Goal: Task Accomplishment & Management: Use online tool/utility

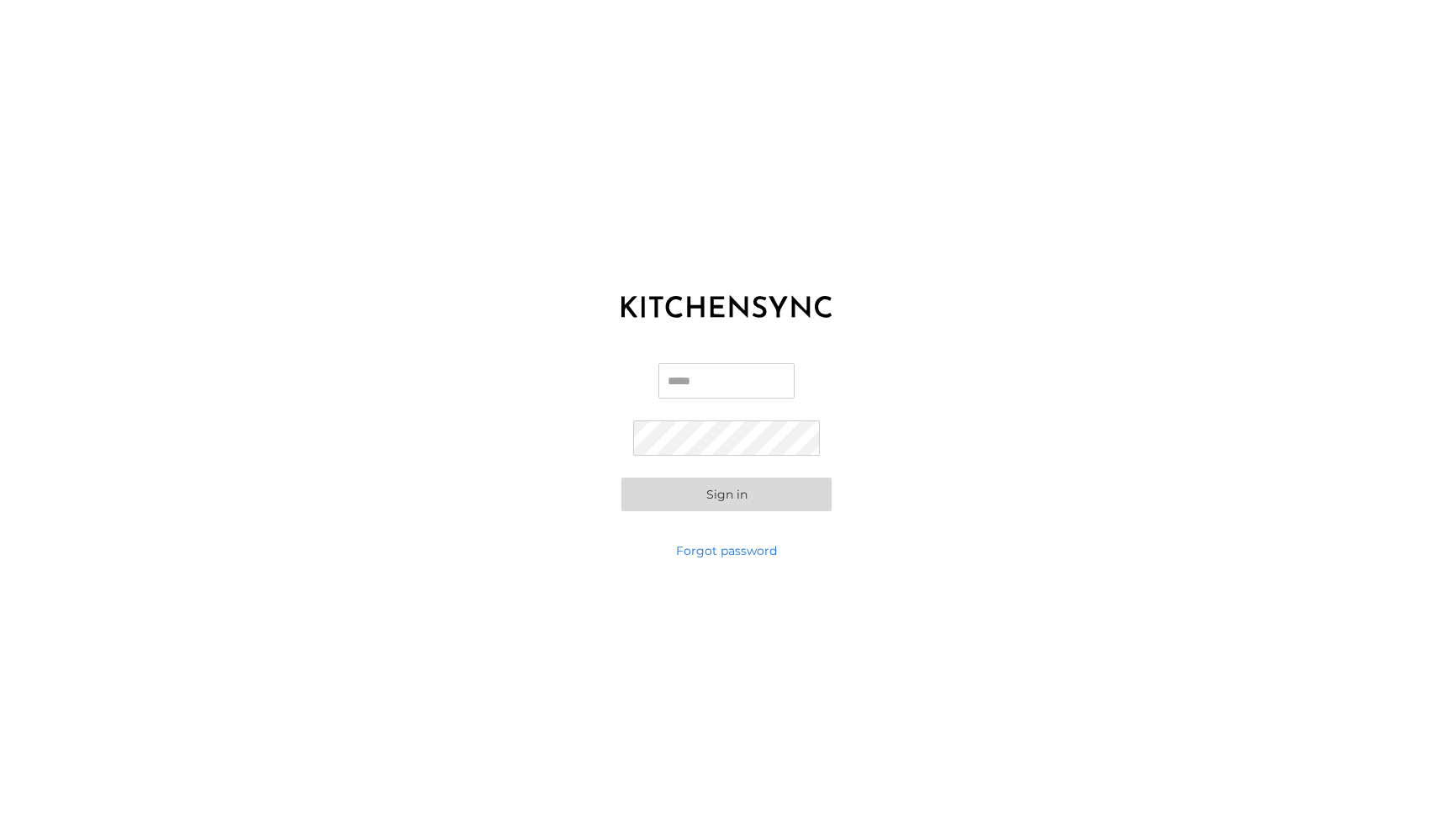
type input "**********"
click at [727, 493] on button "Sign in" at bounding box center [727, 494] width 210 height 33
type input "**********"
click at [761, 500] on button "Sign in" at bounding box center [727, 494] width 210 height 33
type input "**********"
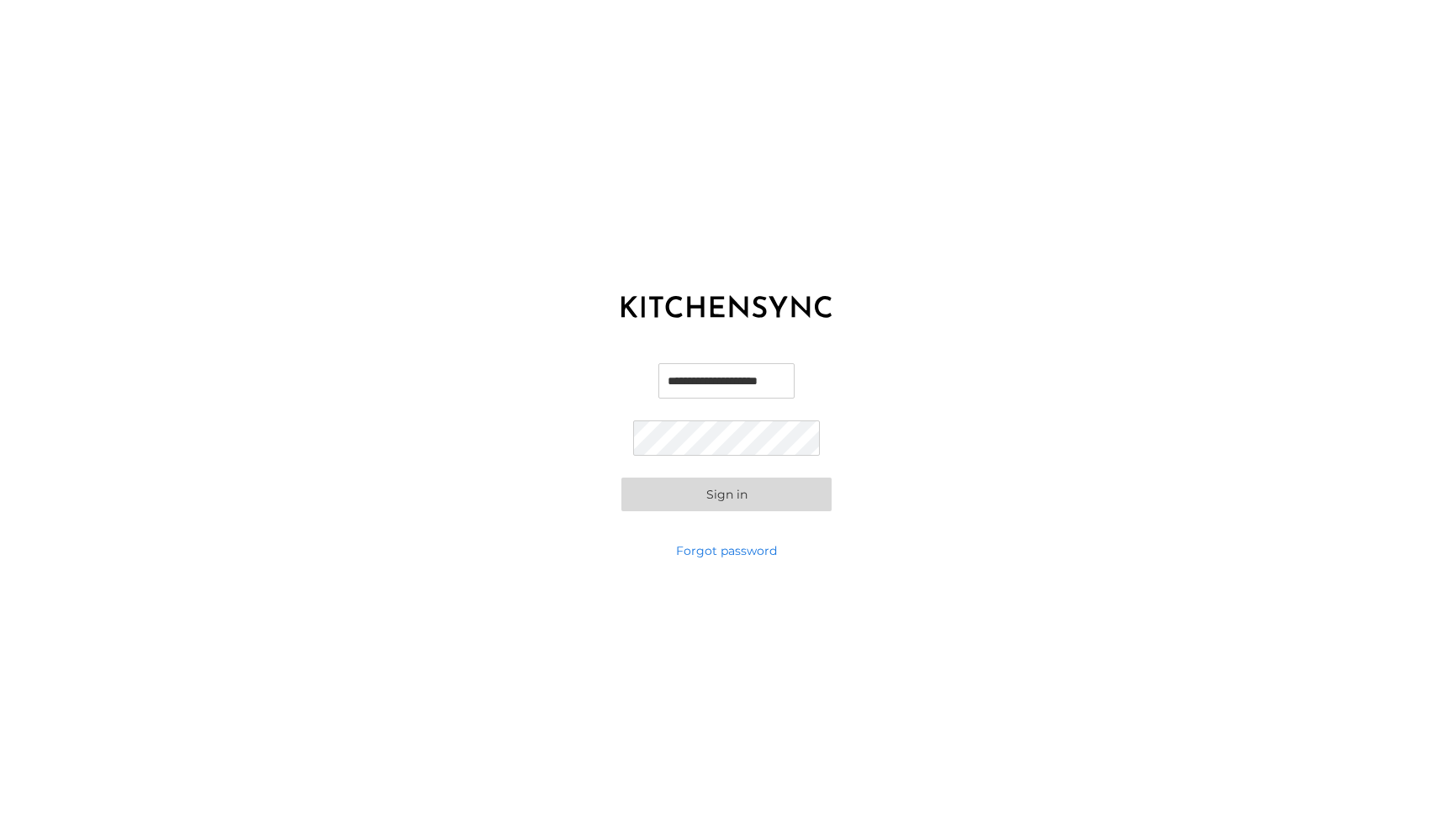
click at [754, 500] on button "Sign in" at bounding box center [727, 494] width 210 height 33
type input "**********"
click at [756, 501] on button "Sign in" at bounding box center [727, 494] width 210 height 33
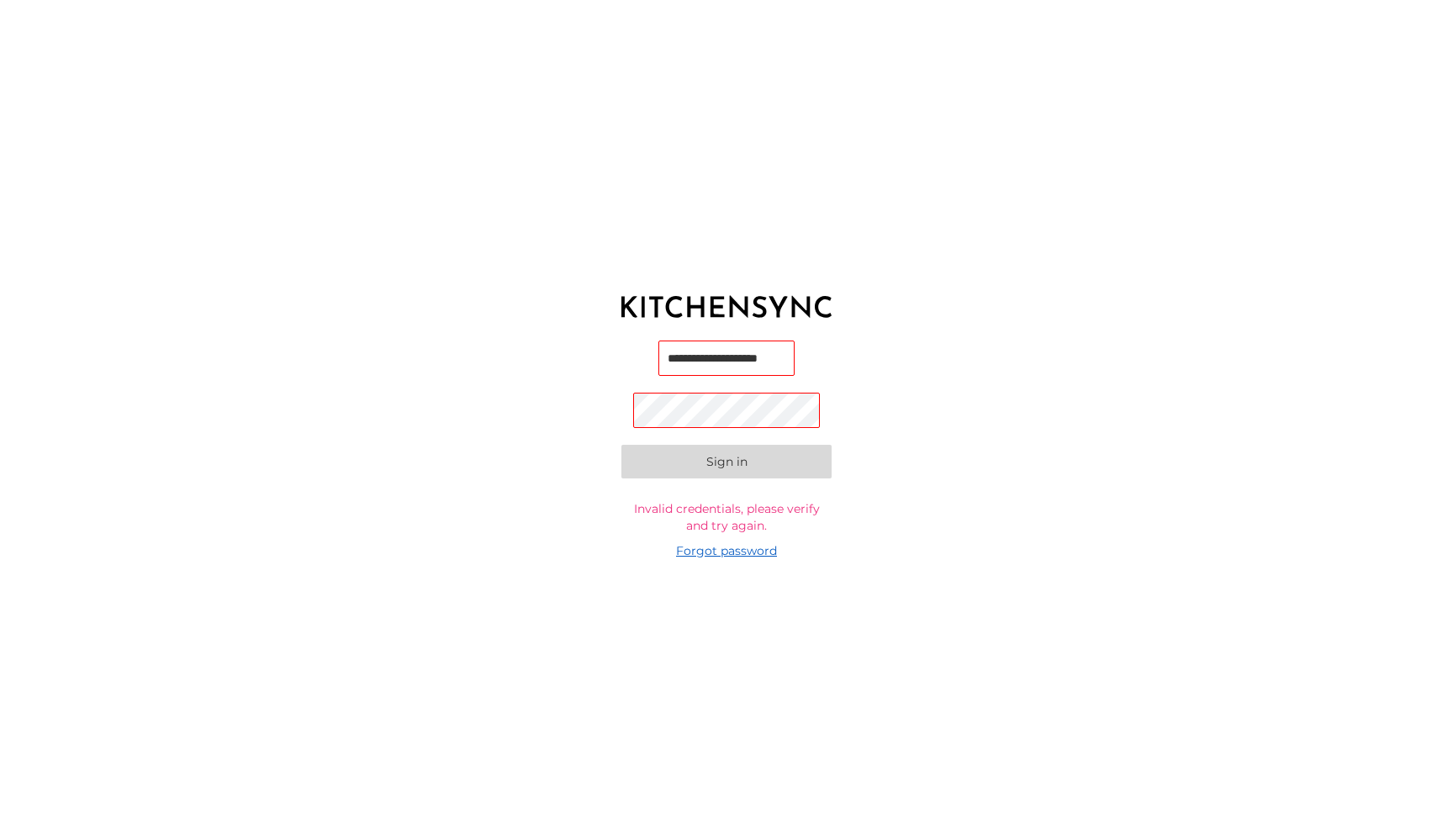
click at [707, 552] on link "Forgot password" at bounding box center [726, 551] width 101 height 17
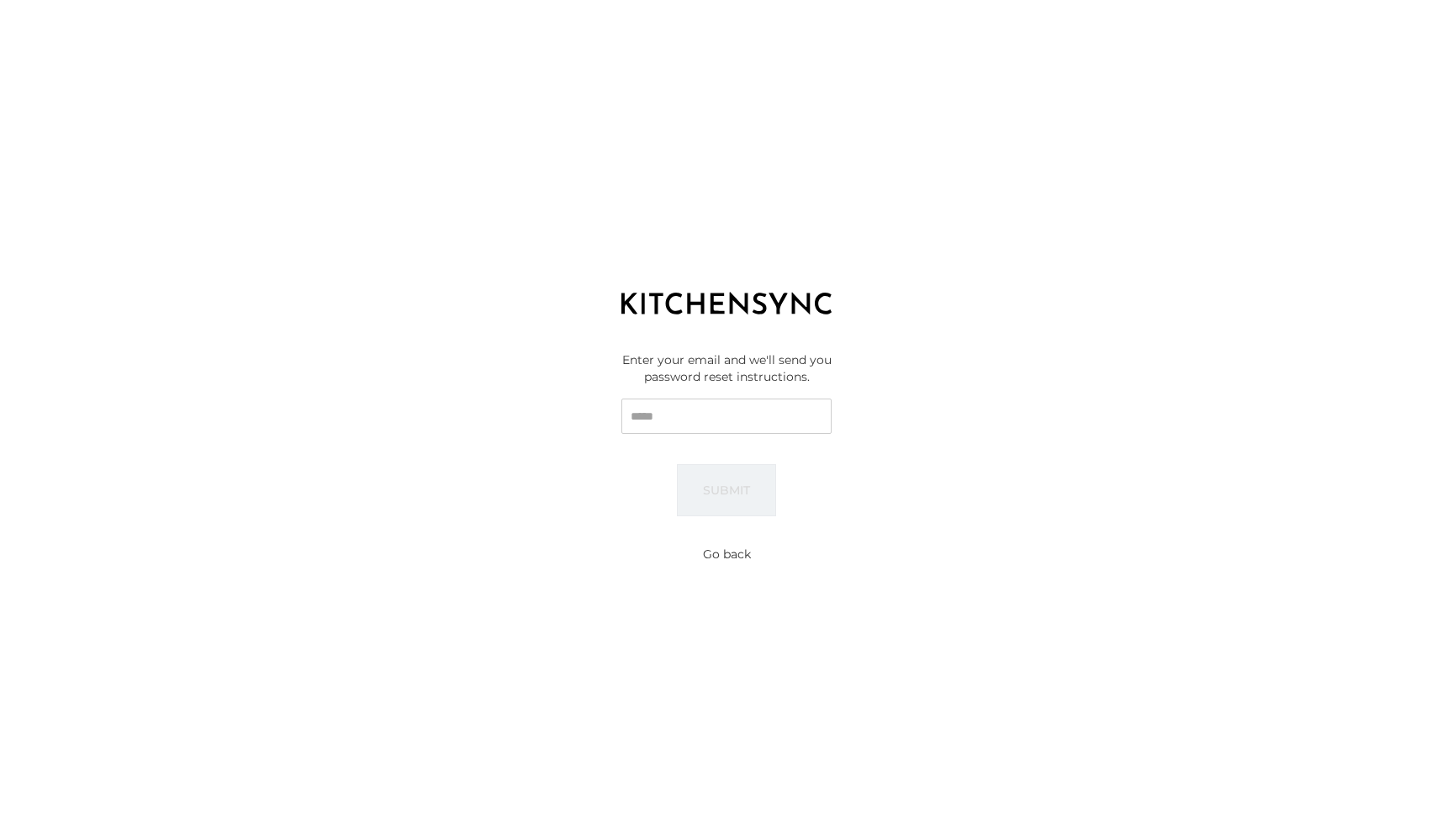
click at [675, 418] on input "Email" at bounding box center [727, 416] width 210 height 35
type input "**********"
click at [729, 484] on button "Submit" at bounding box center [726, 491] width 99 height 52
click at [722, 549] on button "Go back" at bounding box center [726, 553] width 48 height 17
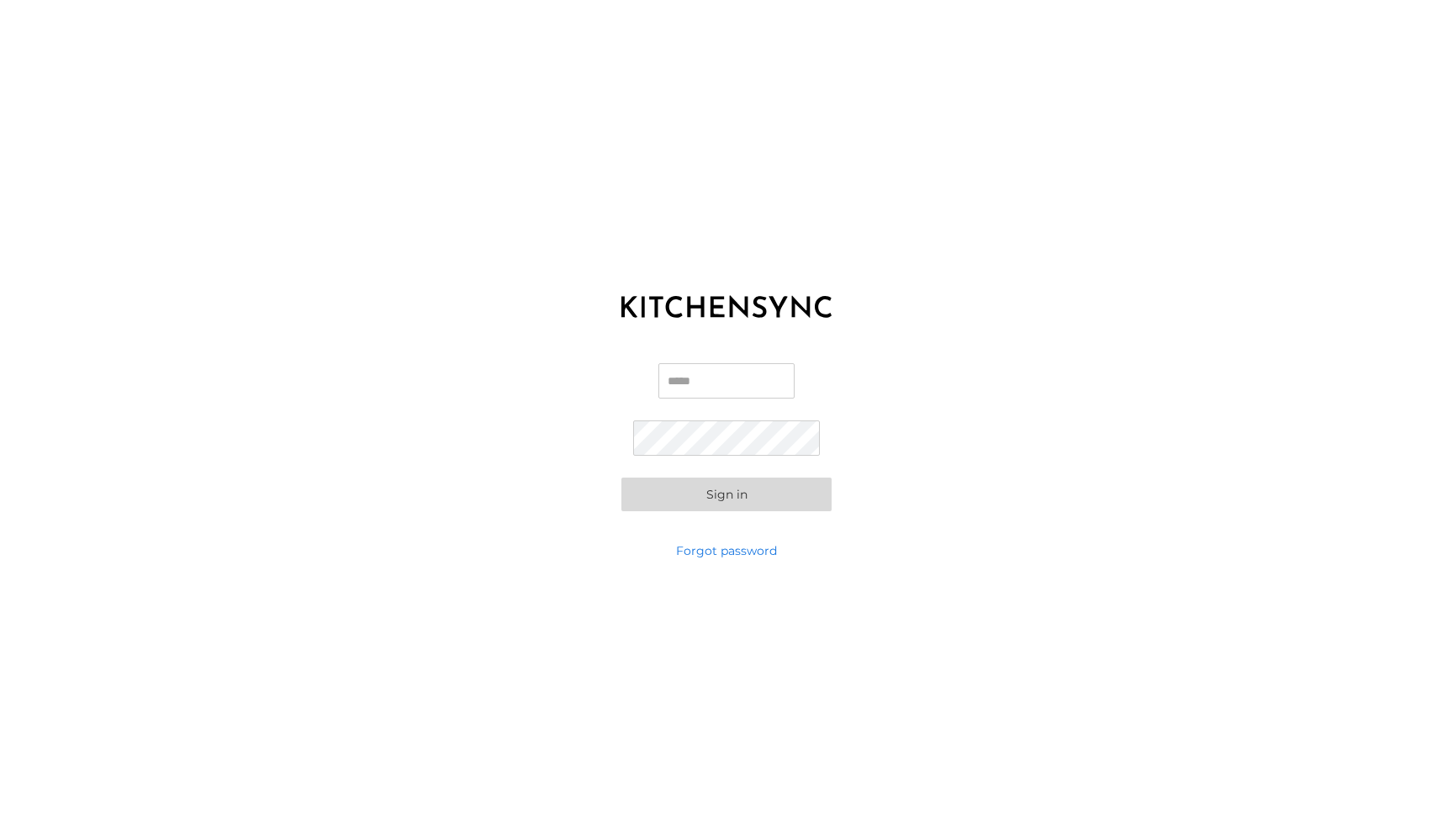
type input "**********"
click at [727, 493] on button "Sign in" at bounding box center [727, 494] width 210 height 33
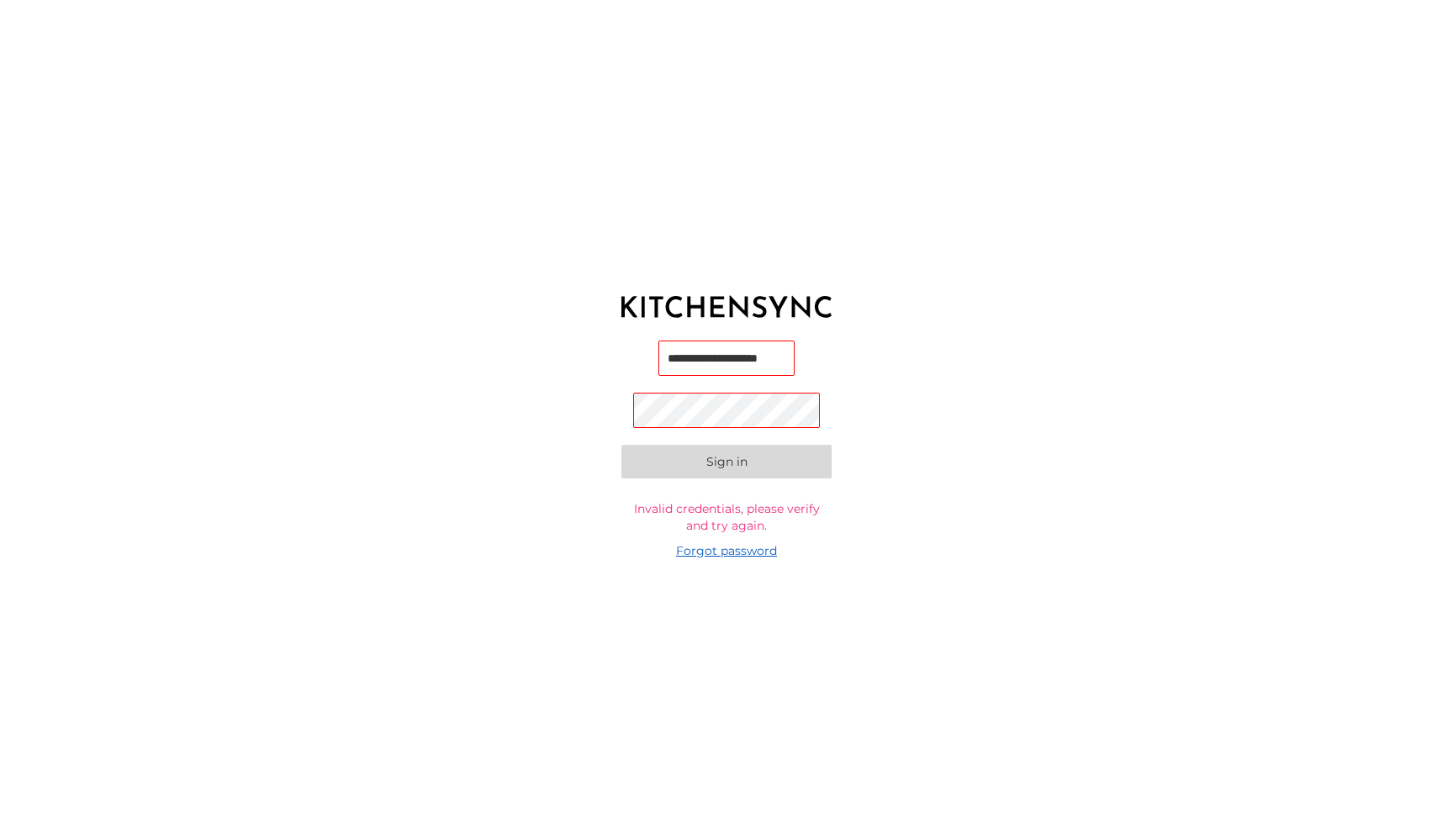
click at [740, 552] on link "Forgot password" at bounding box center [726, 551] width 101 height 17
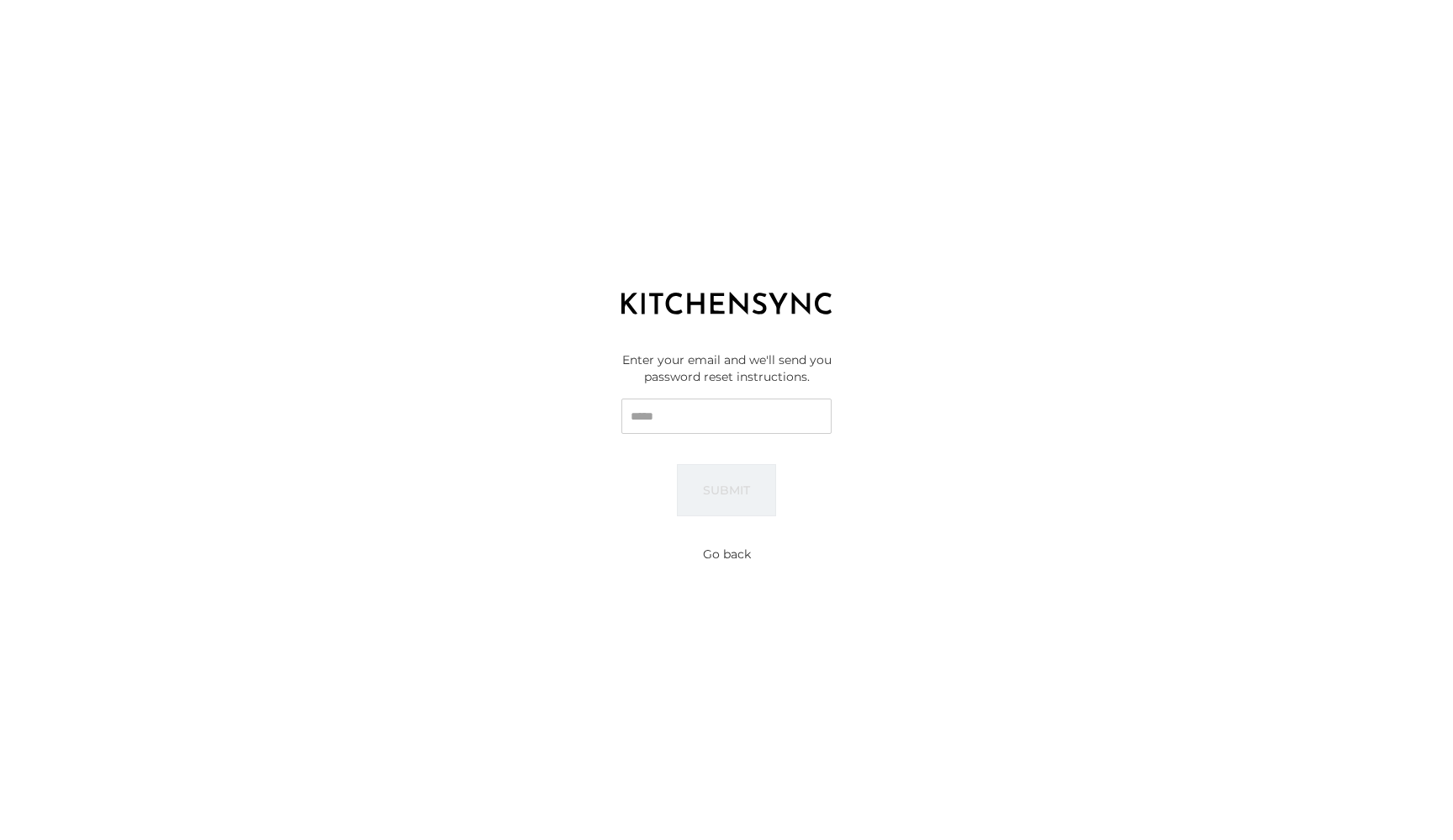
click at [707, 422] on input "Email" at bounding box center [727, 416] width 210 height 35
type input "**********"
click at [745, 489] on button "Submit" at bounding box center [726, 491] width 99 height 52
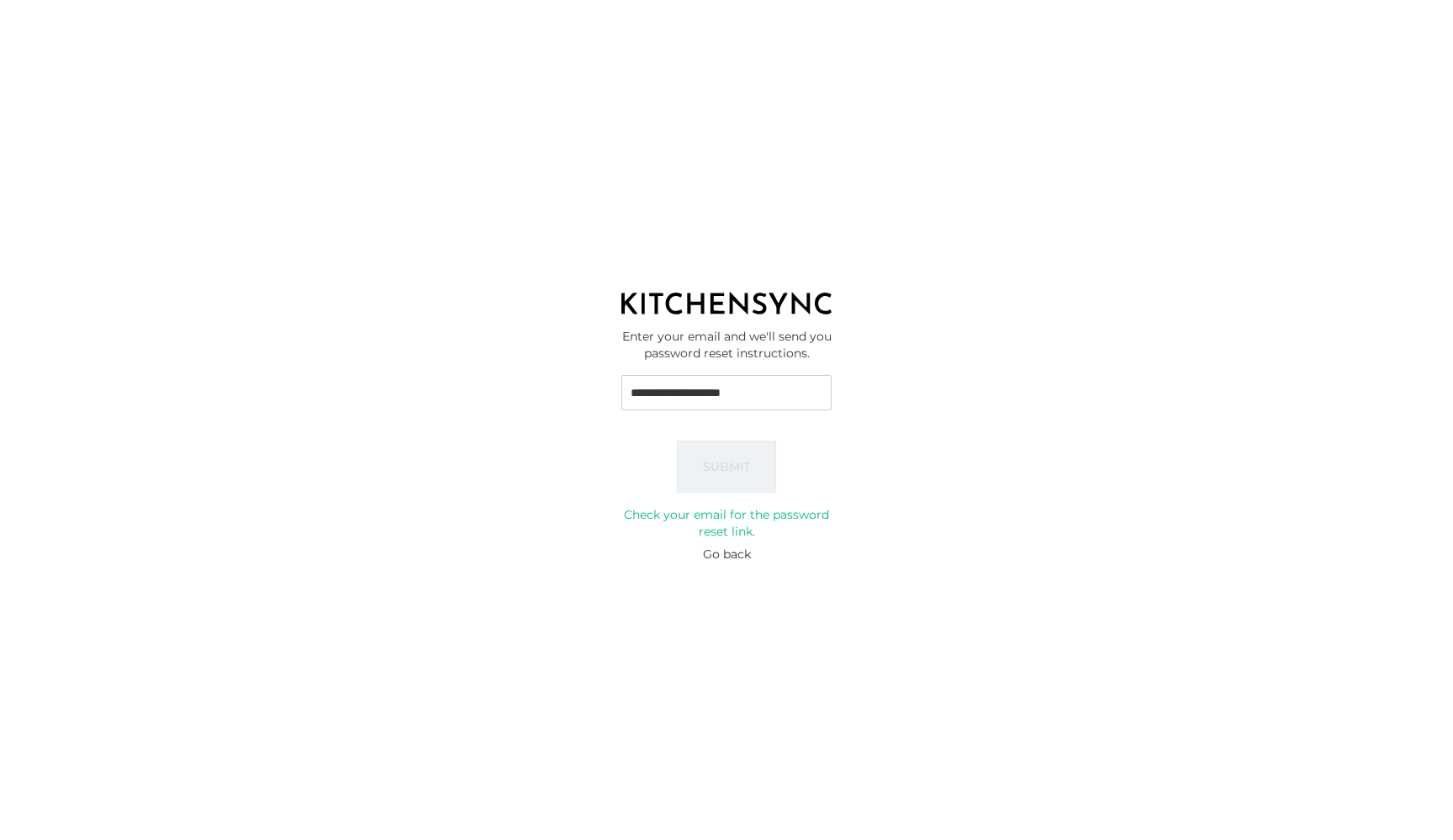
click at [720, 557] on button "Go back" at bounding box center [726, 553] width 48 height 17
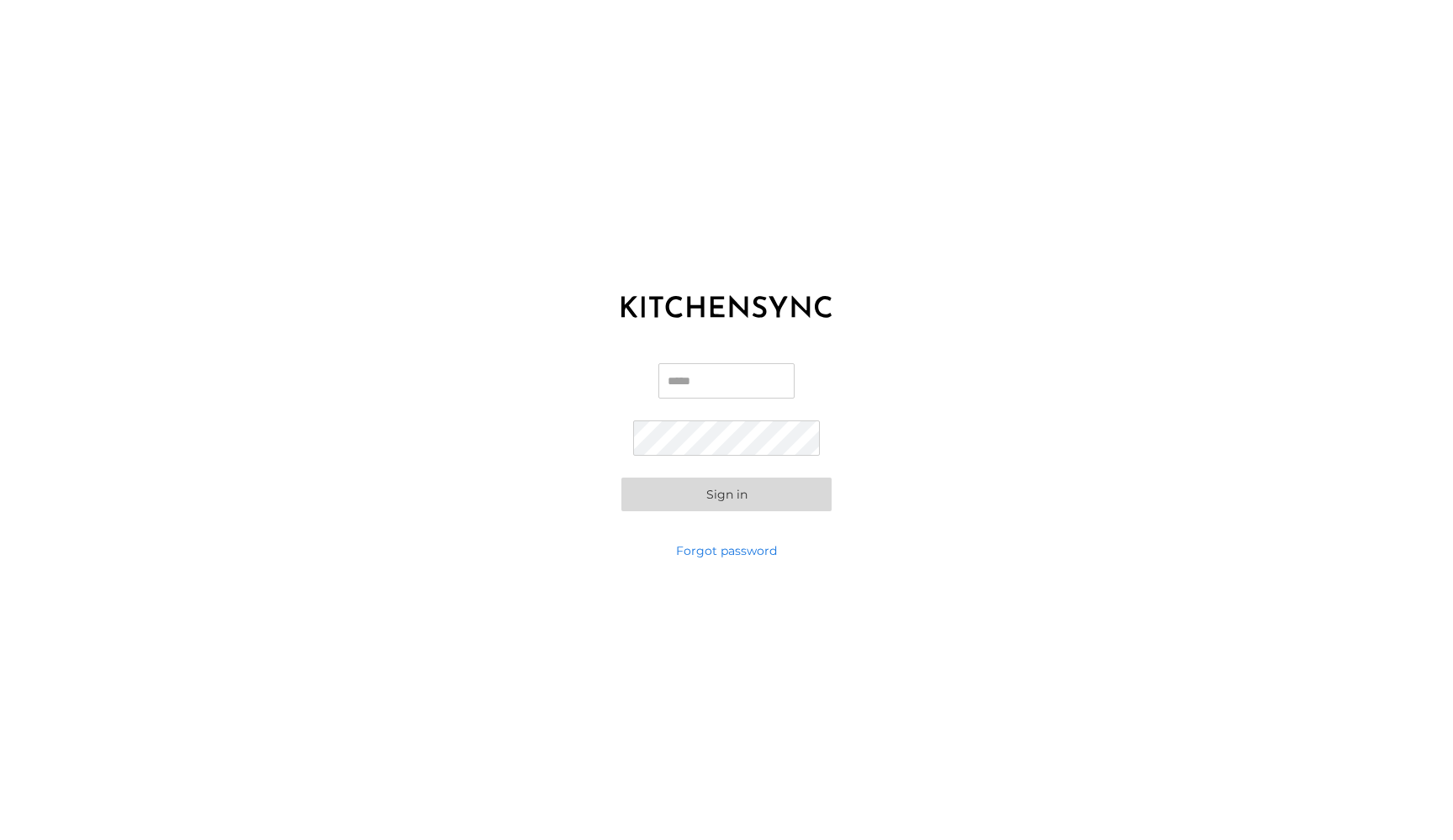
click at [983, 396] on div "Email Password Sign in" at bounding box center [726, 438] width 1453 height 210
click at [683, 384] on input "Email" at bounding box center [727, 380] width 137 height 35
type input "**********"
click at [756, 497] on button "Sign in" at bounding box center [727, 494] width 210 height 33
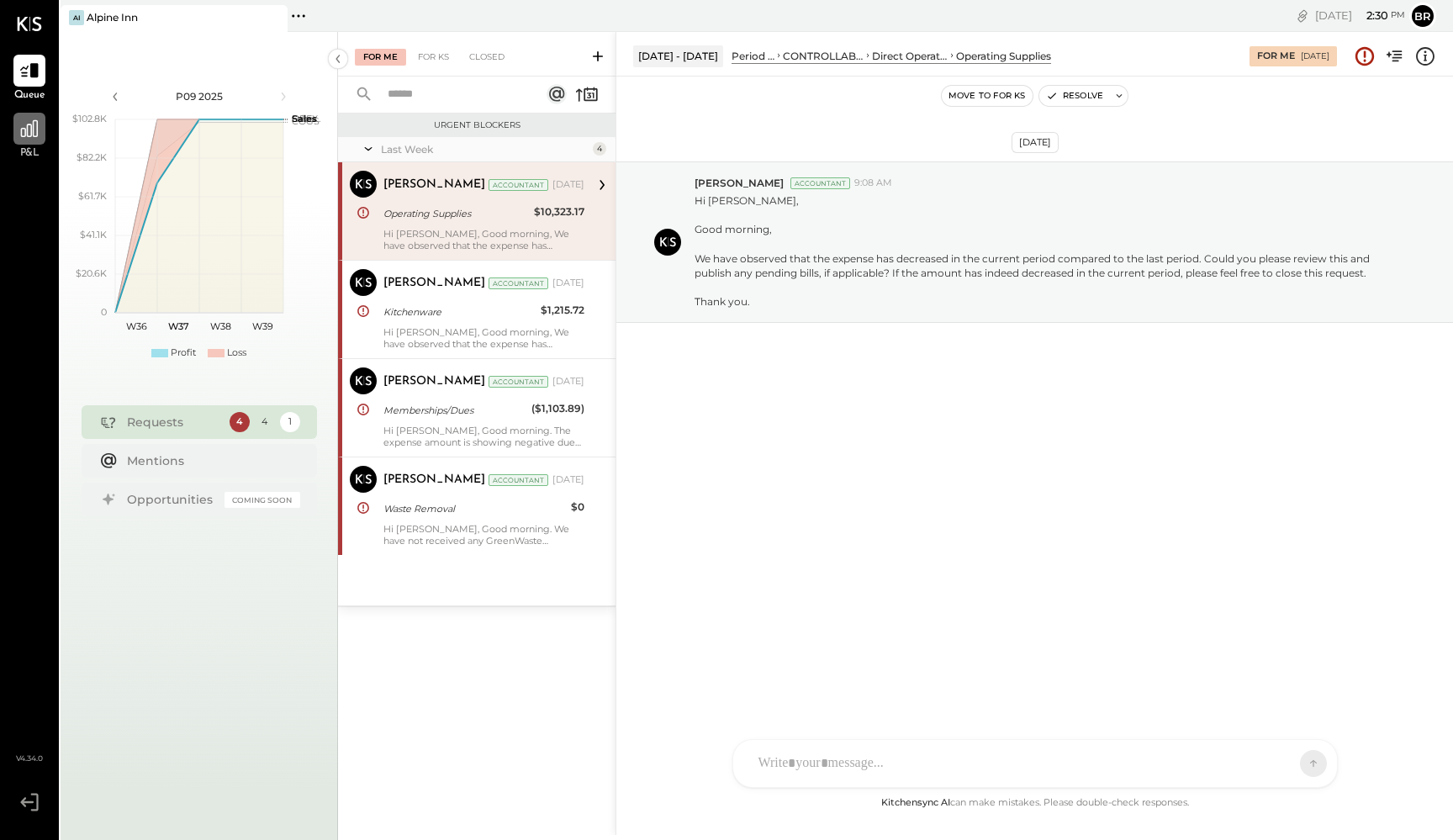
click at [27, 125] on icon at bounding box center [30, 128] width 22 height 22
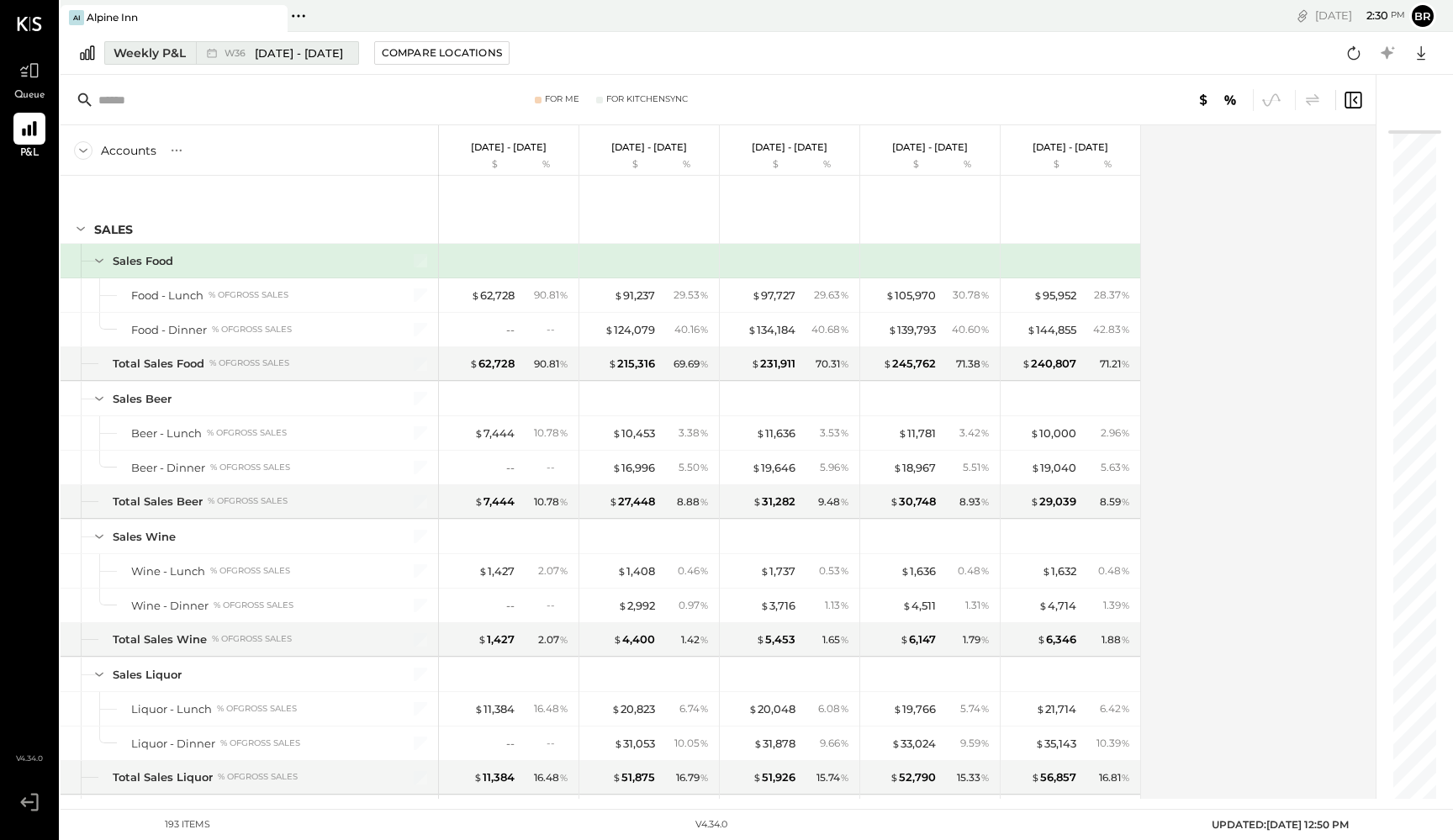
click at [282, 55] on span "[DATE] - [DATE]" at bounding box center [299, 54] width 88 height 16
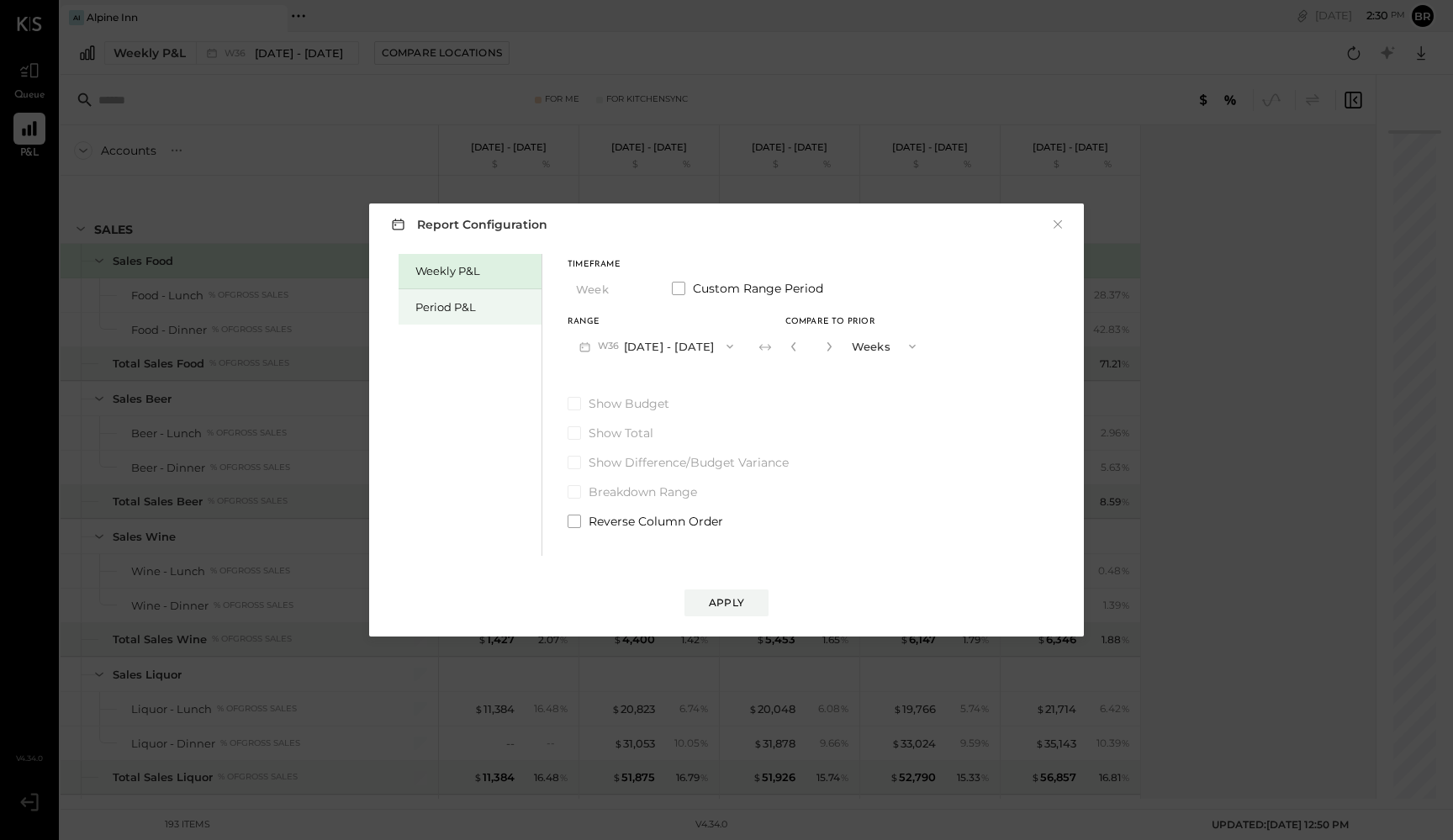
click at [492, 295] on div "Period P&L" at bounding box center [470, 306] width 143 height 35
click at [802, 347] on div "Compare" at bounding box center [795, 349] width 55 height 14
click at [821, 349] on div "*" at bounding box center [809, 346] width 52 height 31
click at [821, 347] on icon "button" at bounding box center [826, 346] width 10 height 10
type input "*"
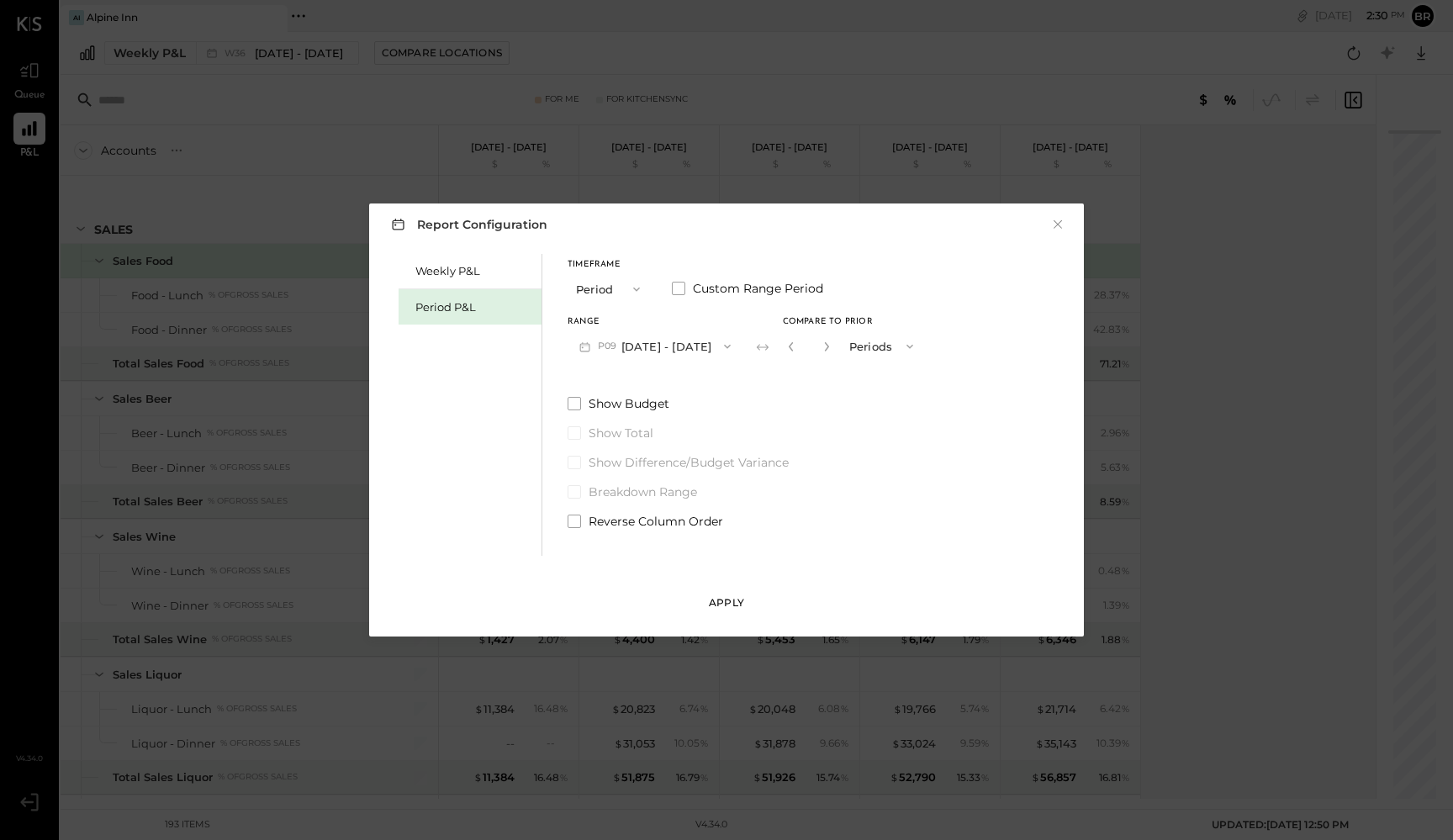
click at [712, 614] on button "Apply" at bounding box center [727, 603] width 84 height 27
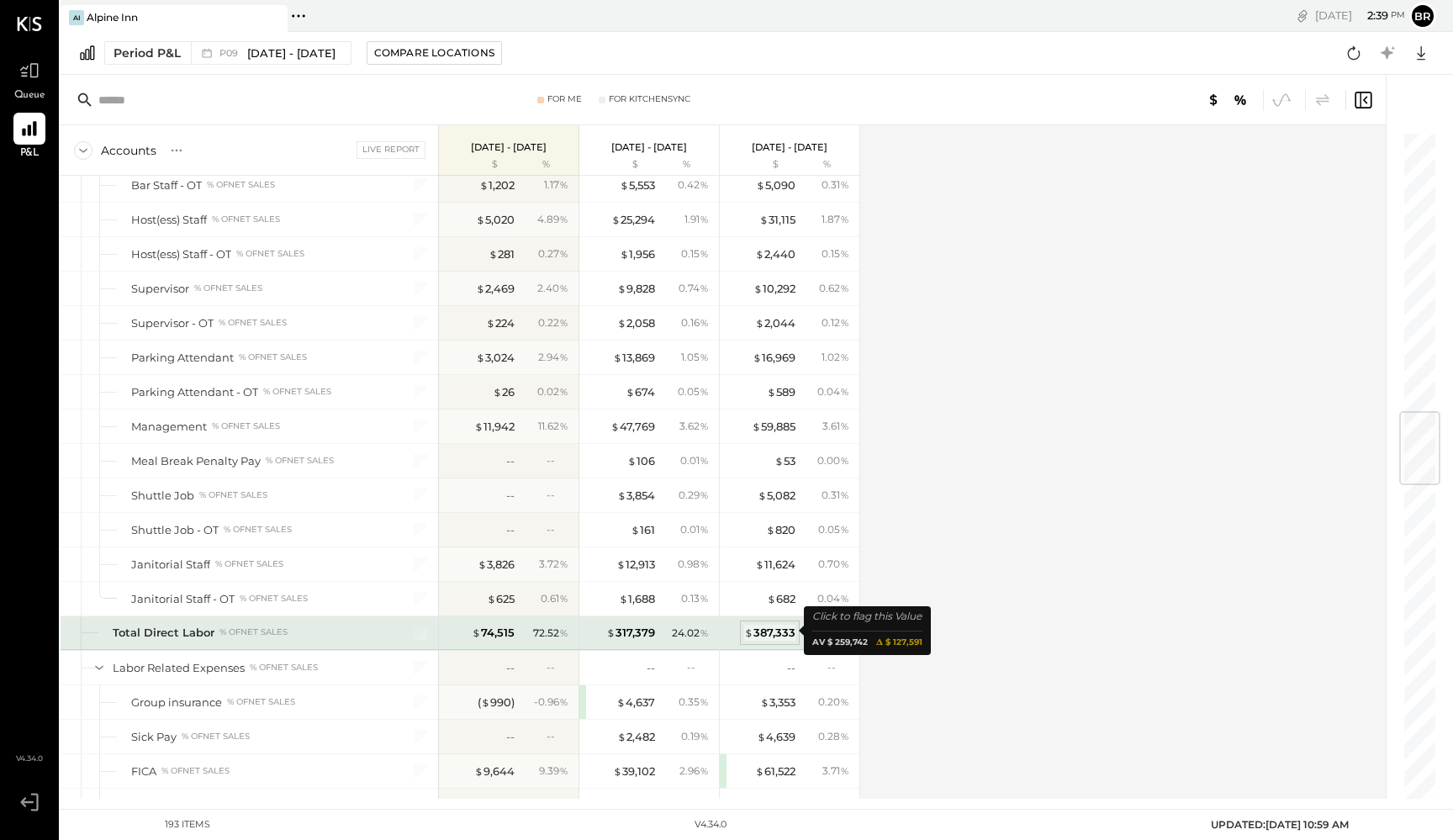
scroll to position [2344, 0]
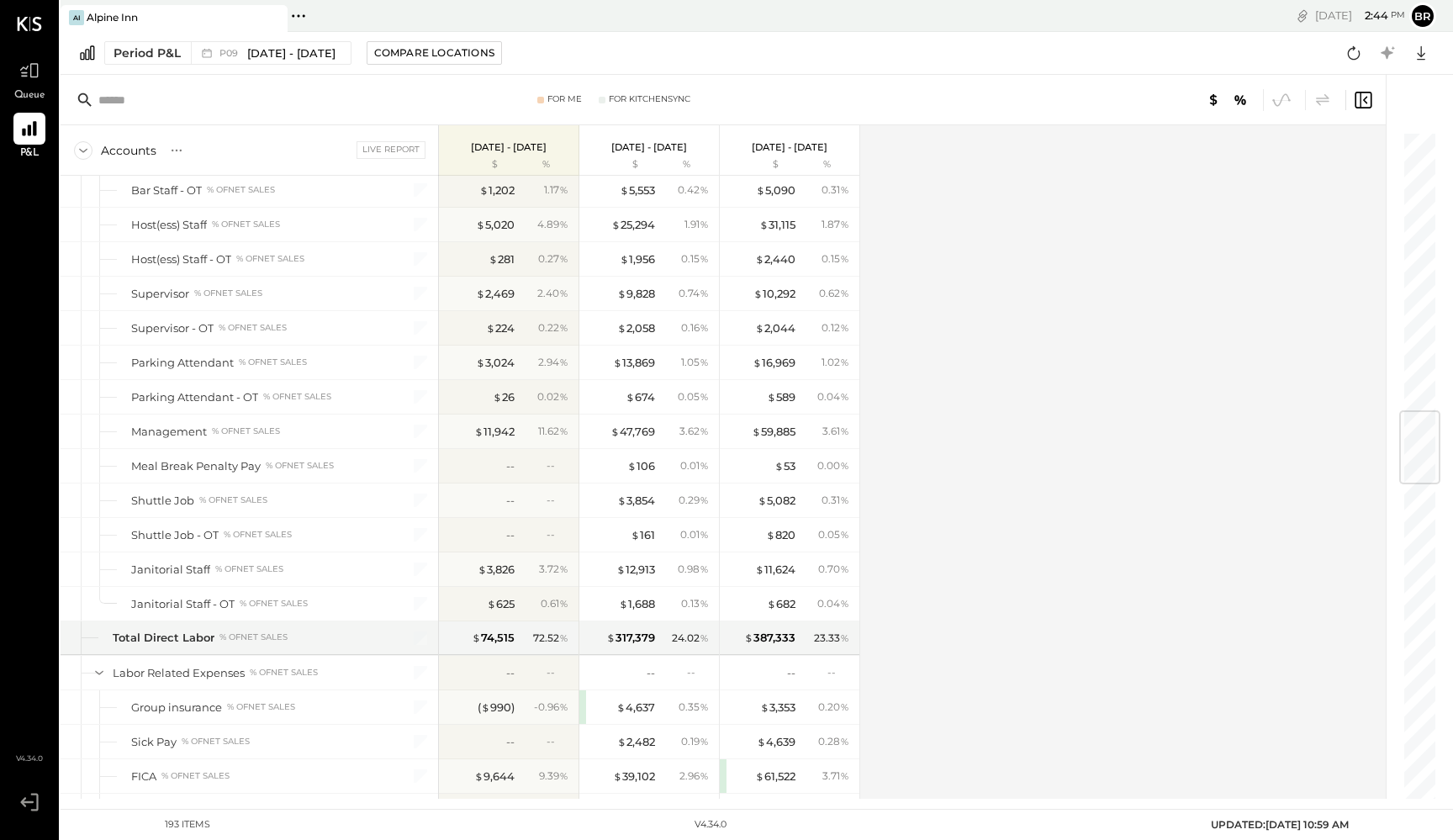
click at [911, 486] on div "Accounts S % GL Live Report [DATE] - [DATE] $ % [DATE] - [DATE] $ % [DATE] - [D…" at bounding box center [724, 462] width 1328 height 674
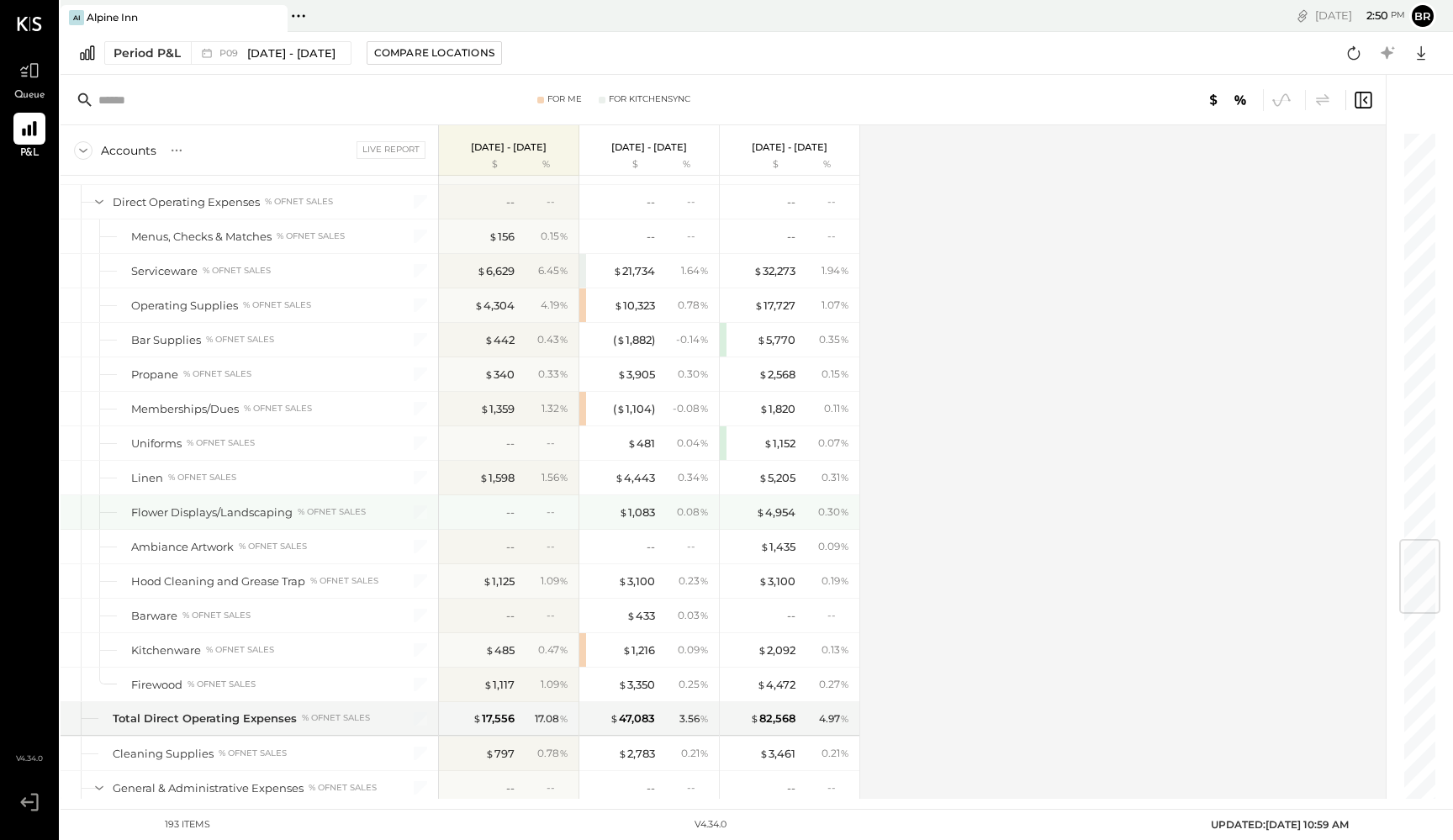
scroll to position [3426, 0]
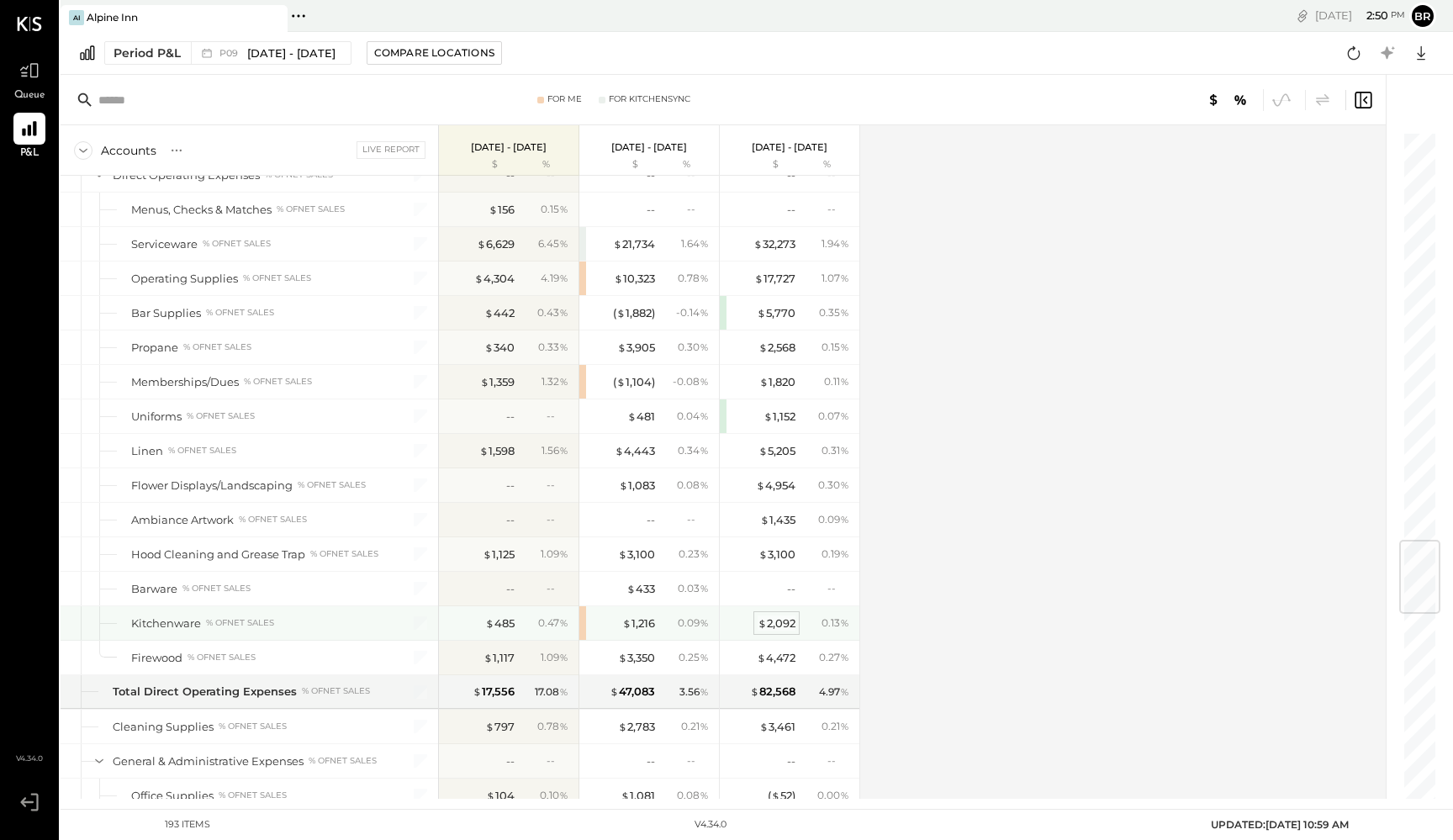
click at [777, 626] on div "$ 2,092" at bounding box center [776, 623] width 38 height 16
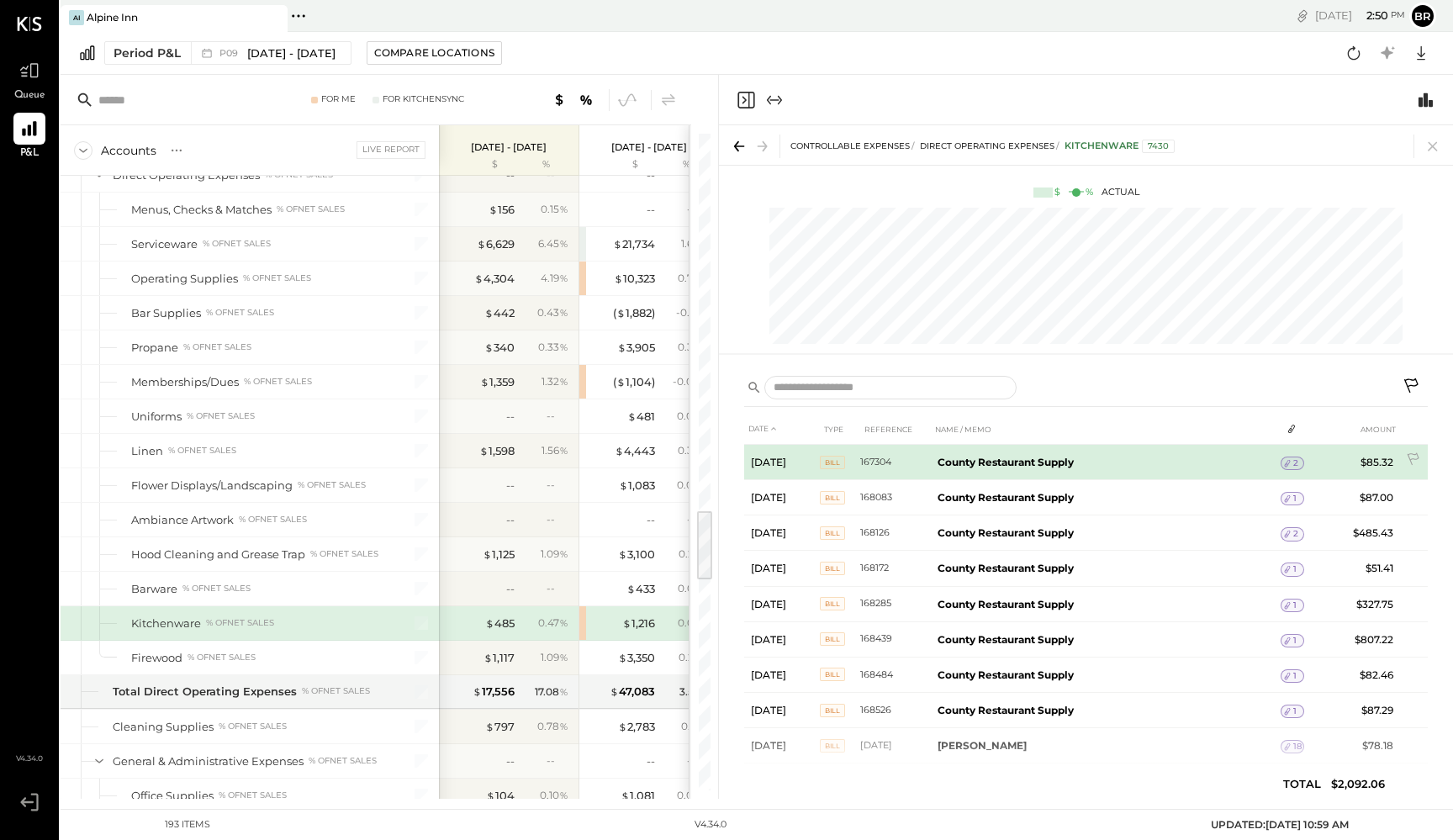
click at [1292, 464] on icon at bounding box center [1287, 463] width 12 height 12
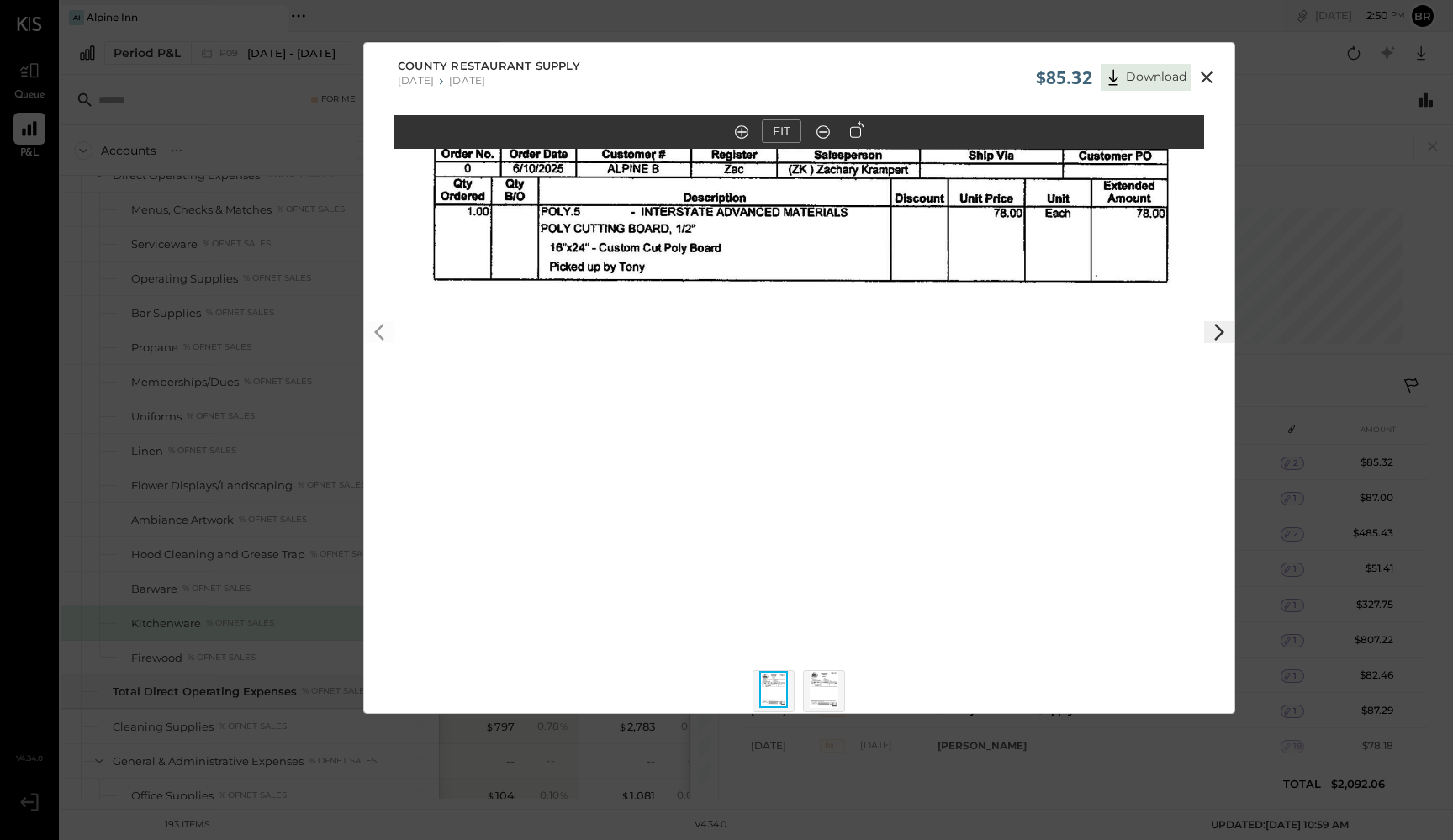
click at [1209, 81] on icon at bounding box center [1206, 77] width 12 height 12
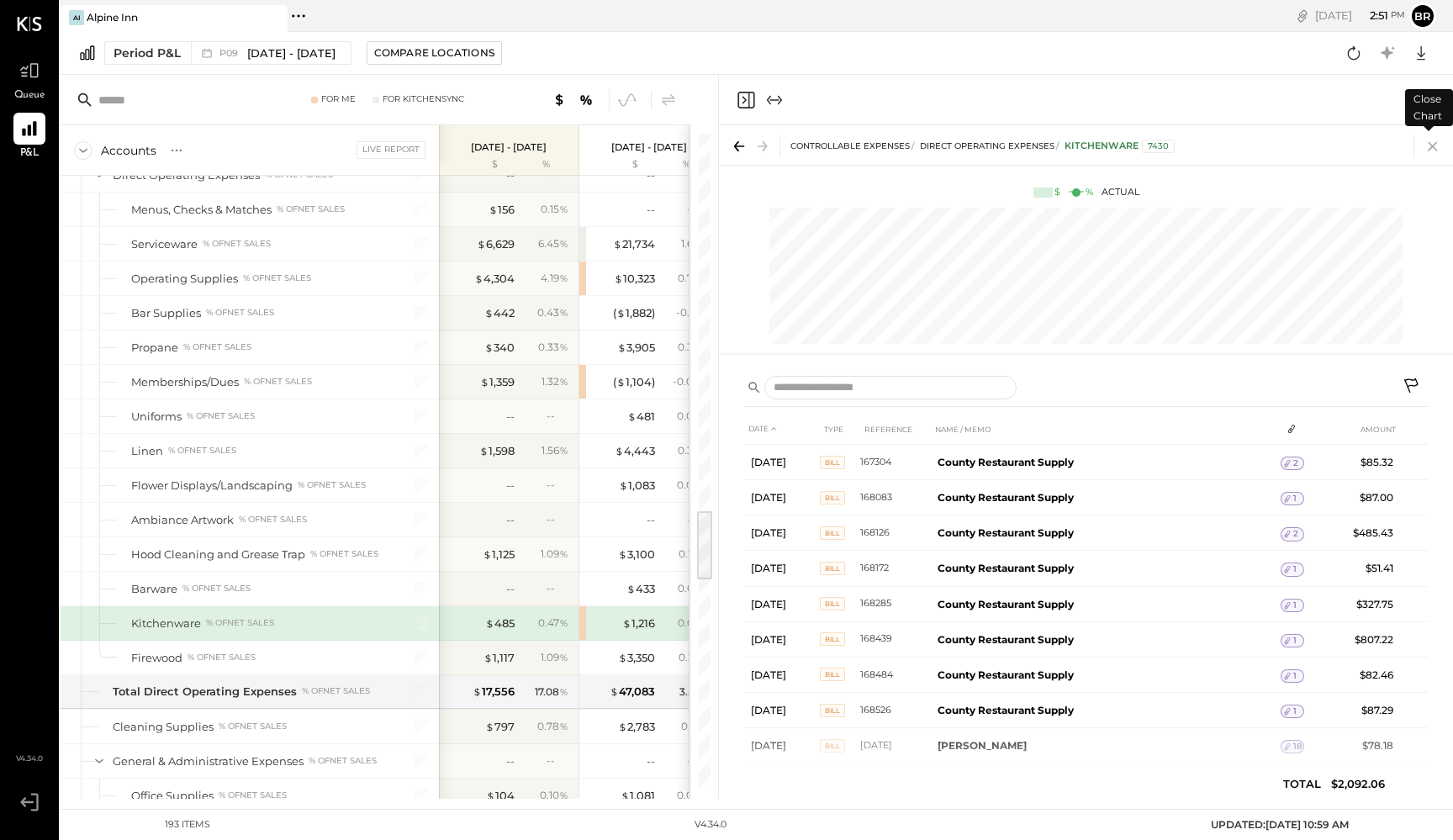
click at [1434, 151] on icon at bounding box center [1433, 146] width 23 height 23
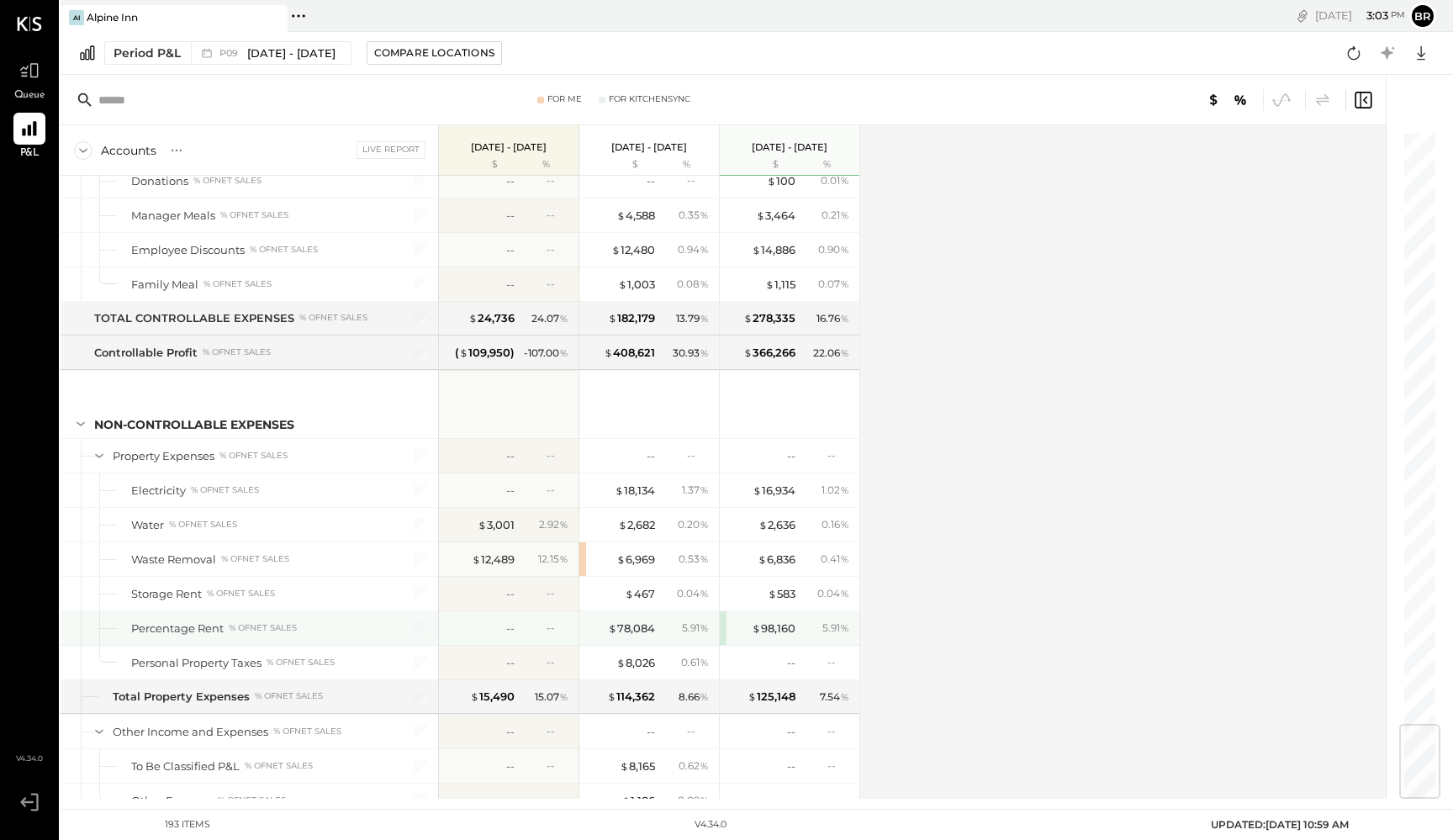
scroll to position [4974, 0]
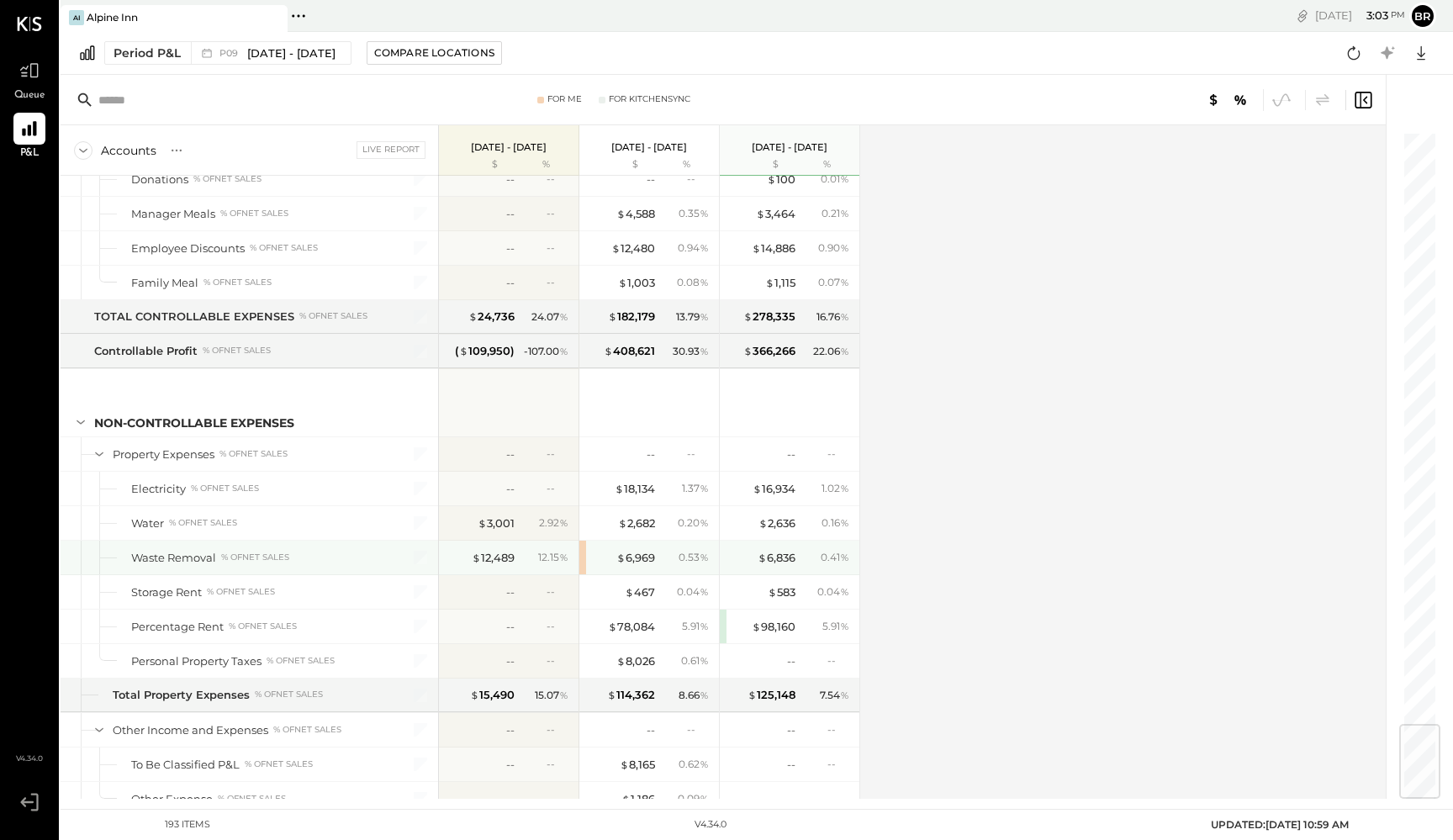
click at [585, 557] on div "$ 6,969 0.53 %" at bounding box center [649, 557] width 139 height 33
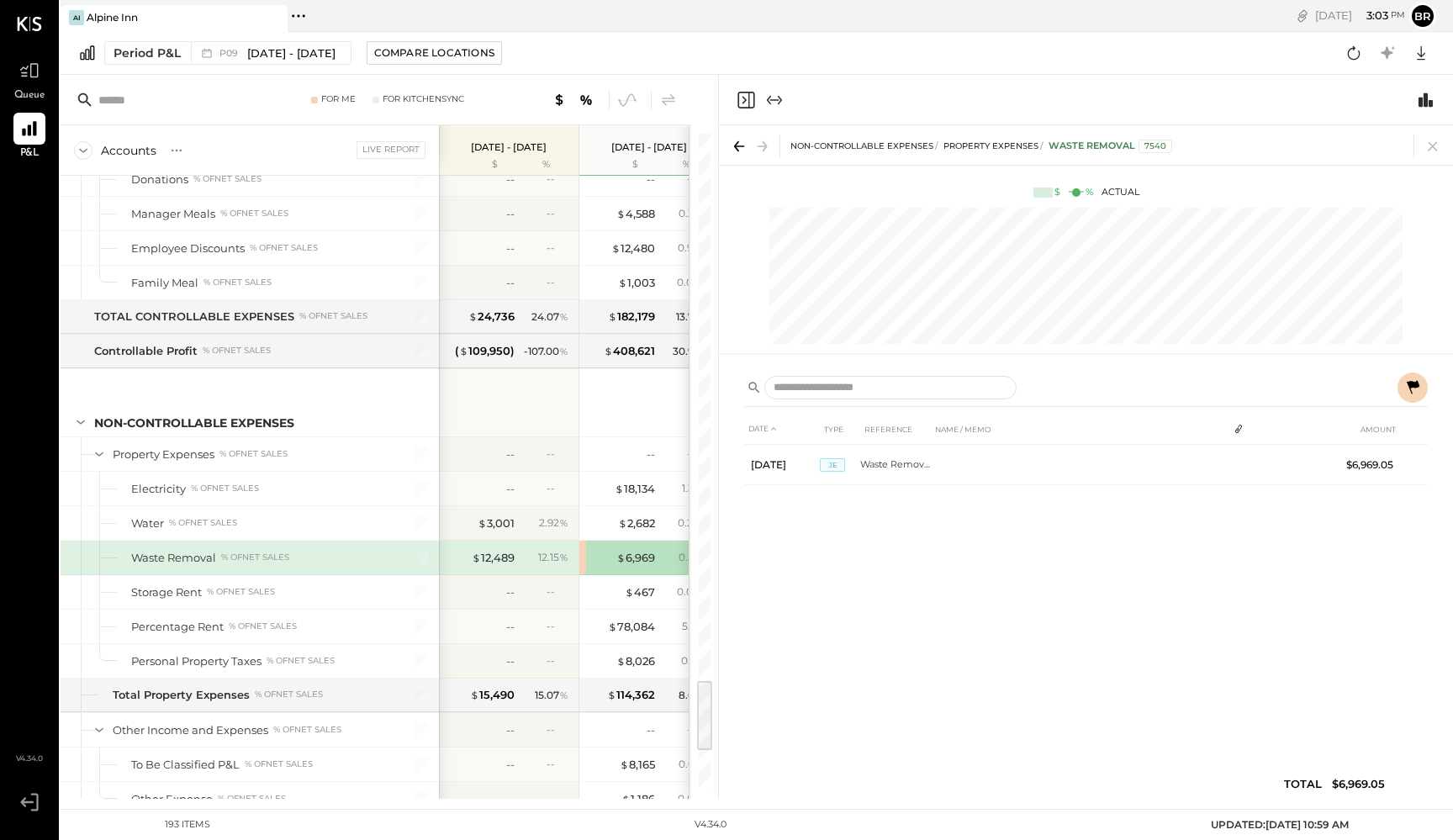
click at [1404, 394] on icon at bounding box center [1413, 387] width 20 height 20
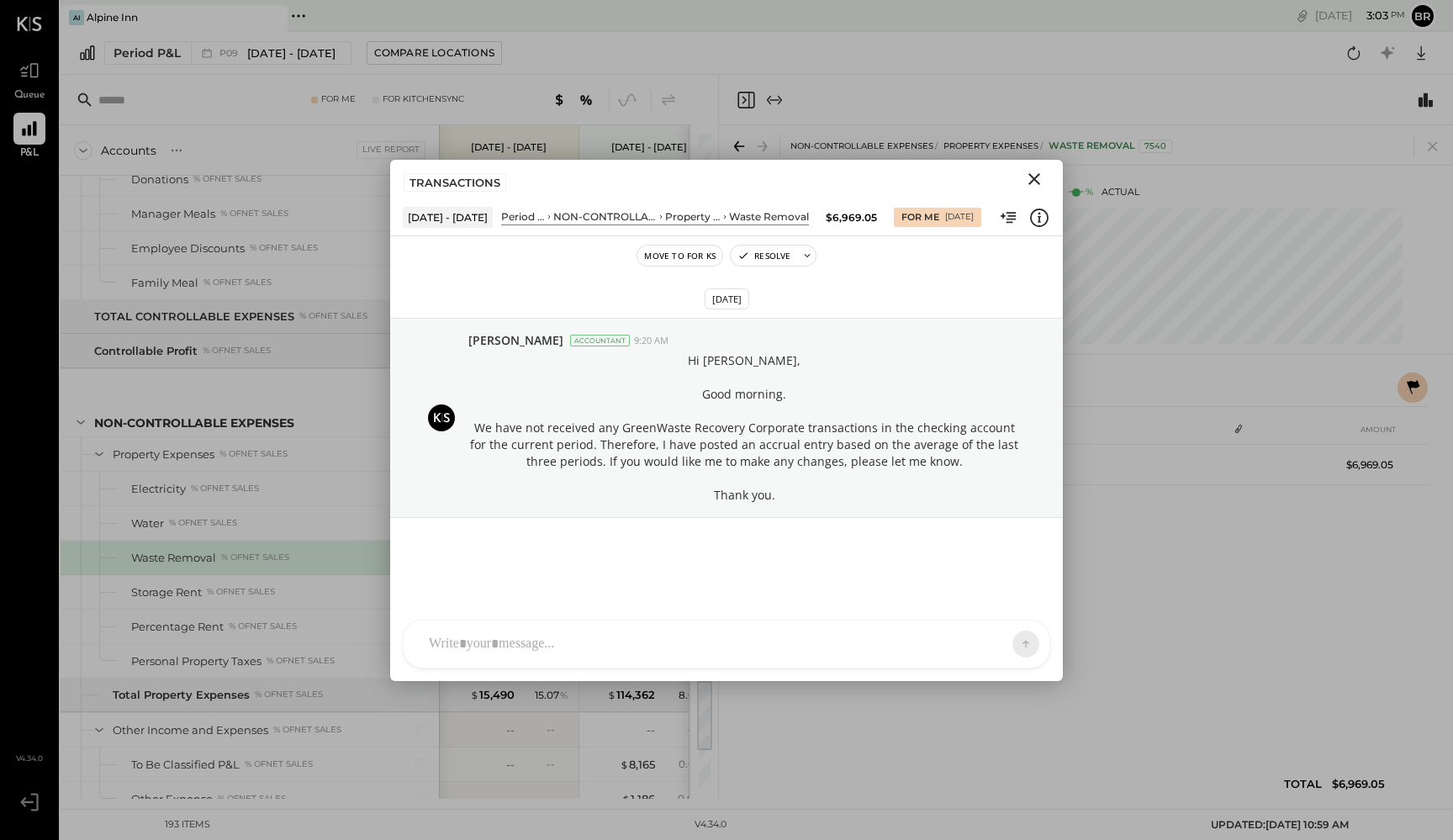
click at [1034, 177] on div "TRANSACTIONS" at bounding box center [726, 179] width 673 height 39
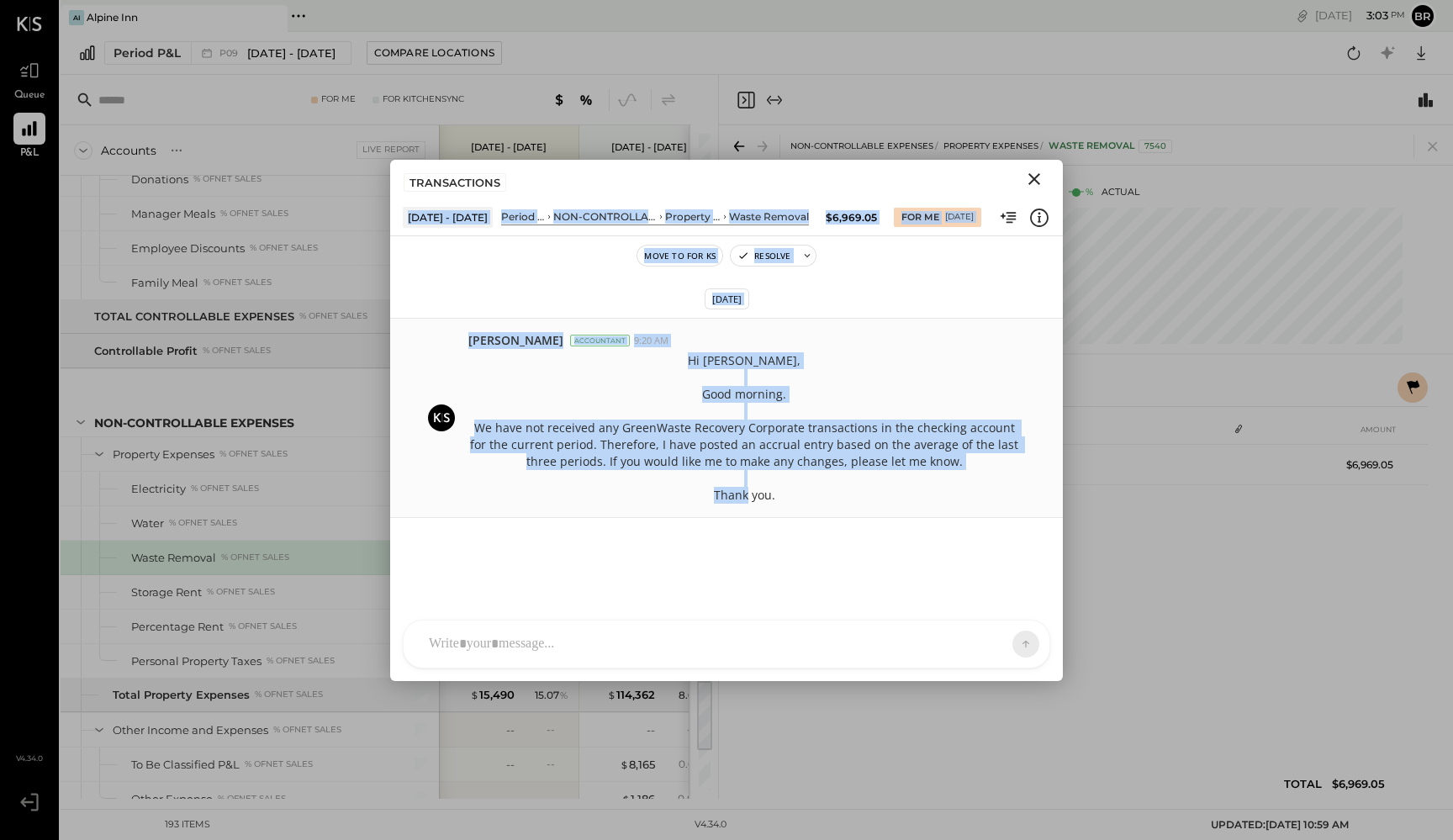
drag, startPoint x: 992, startPoint y: 177, endPoint x: 925, endPoint y: 509, distance: 338.7
click at [925, 509] on div "TRANSACTIONS [DATE] - [DATE] Period P&L NON-CONTROLLABLE EXPENSES Property Expe…" at bounding box center [726, 420] width 673 height 521
click at [925, 509] on div "[PERSON_NAME] Accountant 9:20 AM Hi [PERSON_NAME], Good morning. We have not re…" at bounding box center [726, 418] width 673 height 200
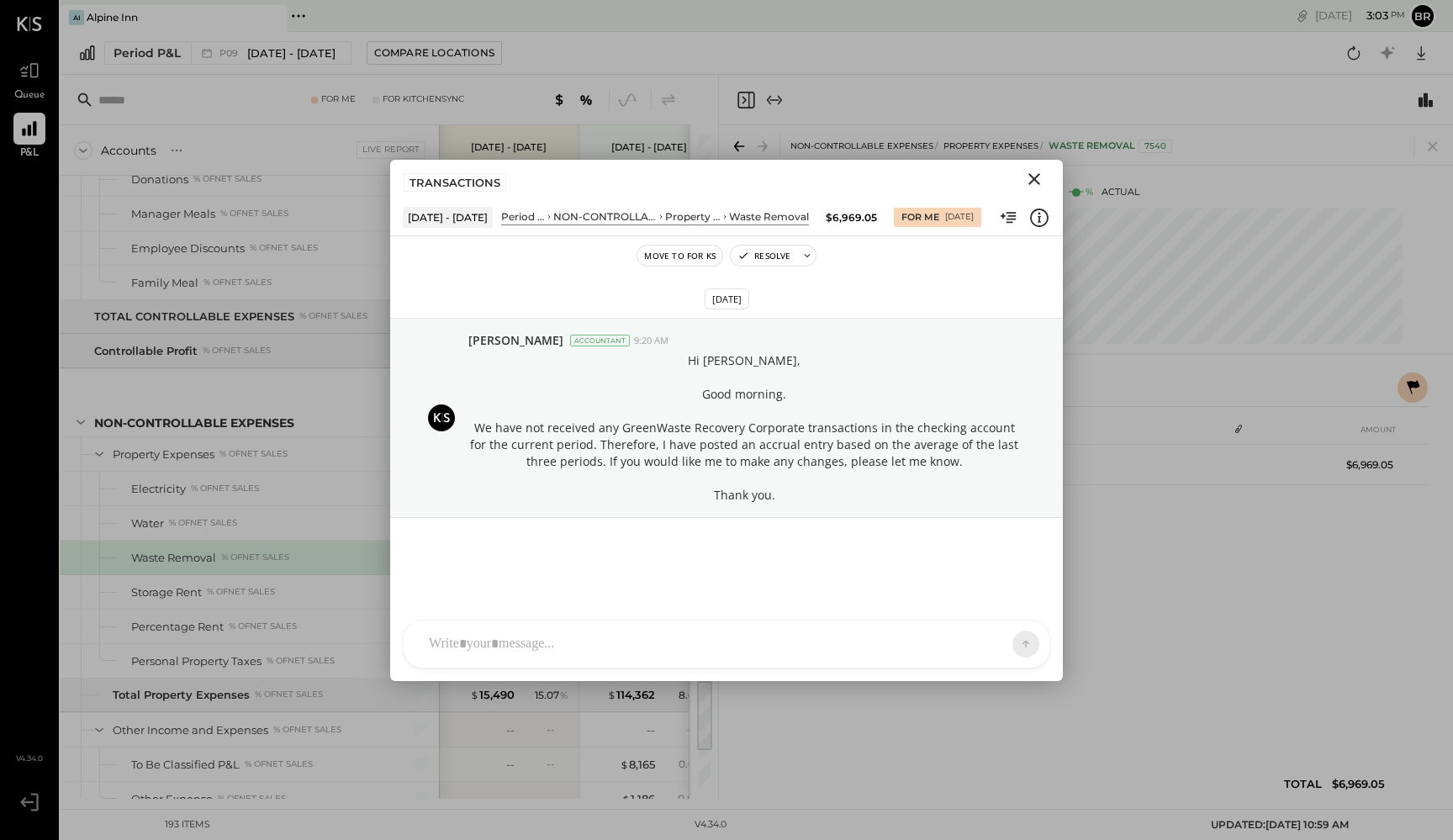
click at [1032, 178] on icon "Close" at bounding box center [1034, 179] width 20 height 20
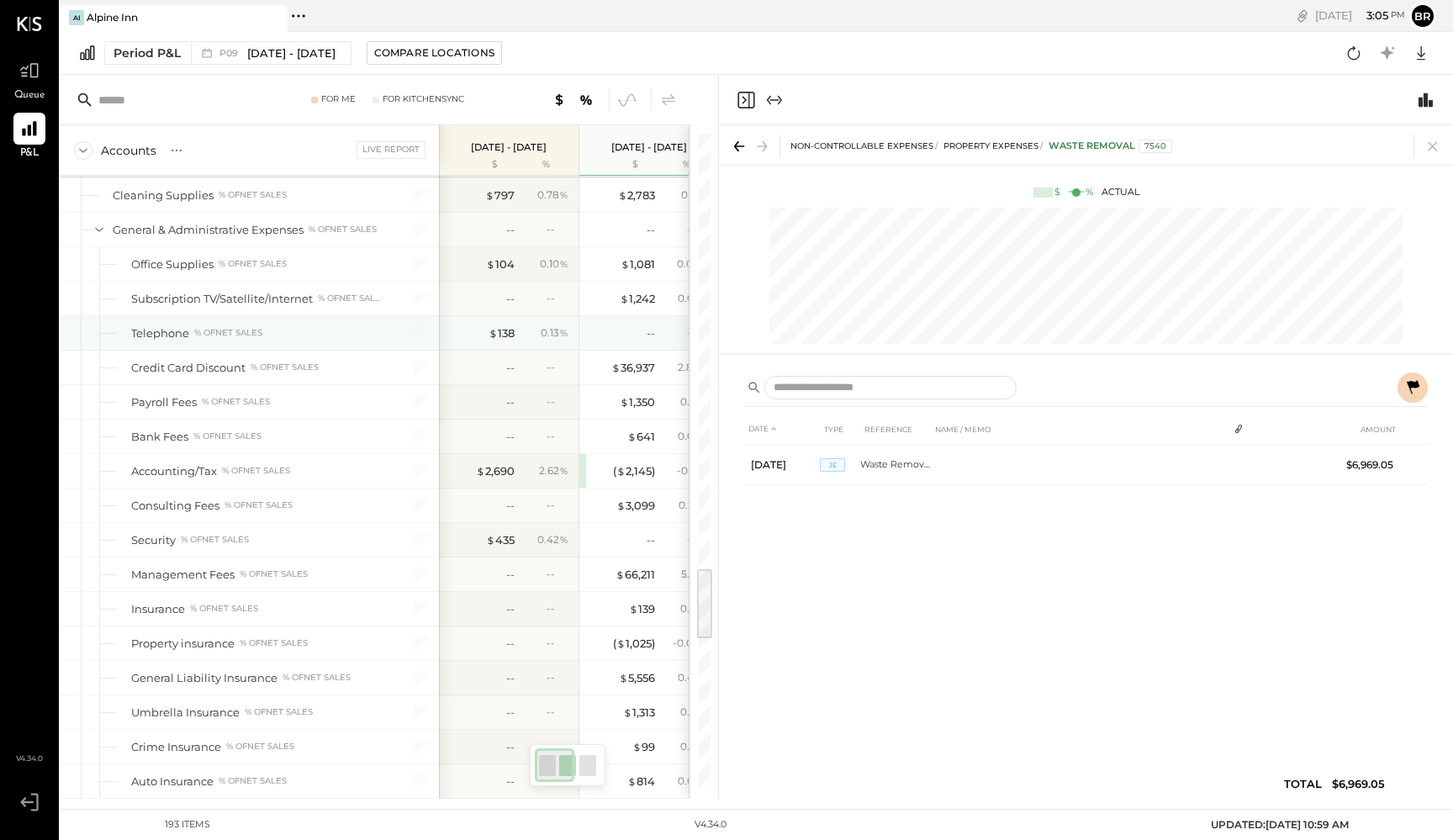
scroll to position [0, 1]
click at [1435, 154] on icon at bounding box center [1433, 146] width 23 height 23
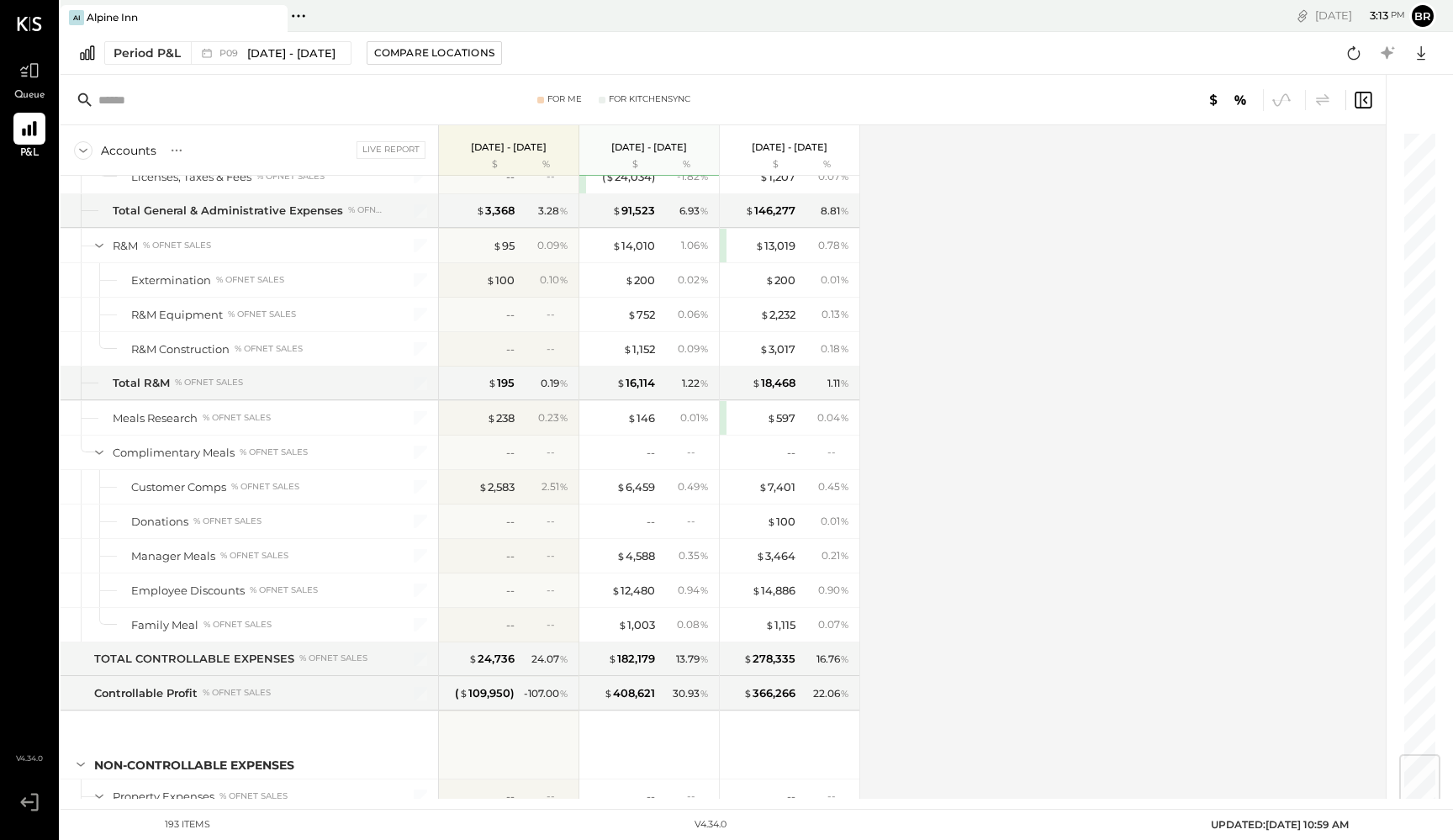
scroll to position [5342, 0]
